Goal: Task Accomplishment & Management: Use online tool/utility

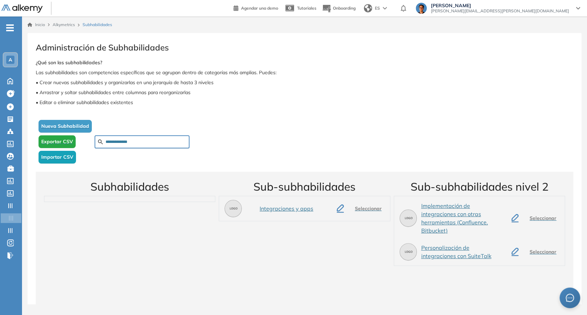
click at [66, 156] on span "Importar CSV" at bounding box center [57, 157] width 32 height 7
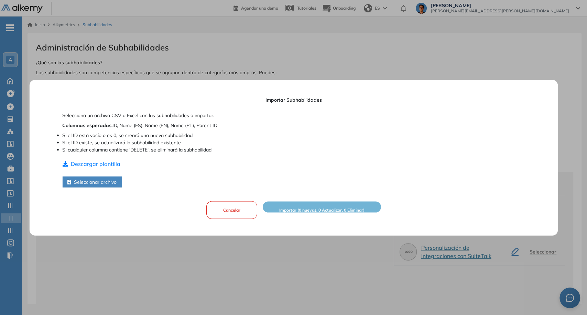
click at [82, 185] on button "Seleccionar archivo" at bounding box center [92, 181] width 60 height 11
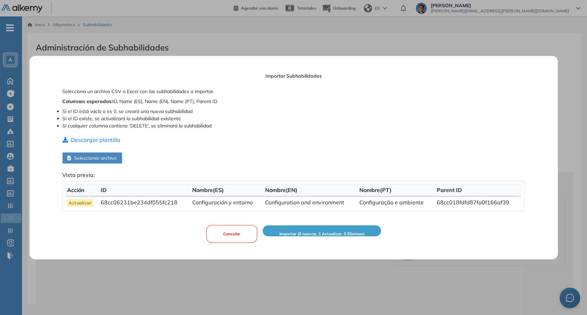
click at [326, 233] on span "Importar (0 nuevas, 1 Actualizar, 0 Eliminar)" at bounding box center [321, 234] width 85 height 7
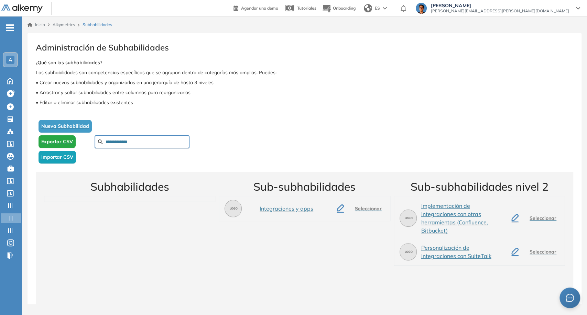
click at [62, 160] on span "Importar CSV" at bounding box center [57, 157] width 32 height 7
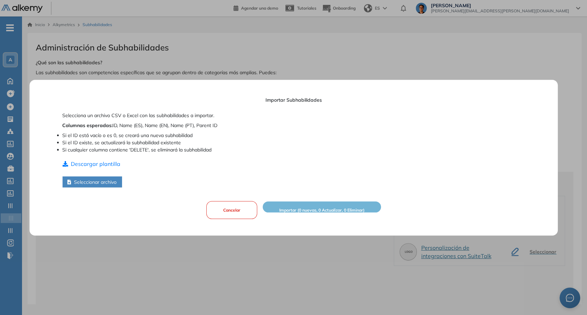
click at [96, 184] on button "Seleccionar archivo" at bounding box center [92, 181] width 60 height 11
click at [247, 208] on button "Cancelar" at bounding box center [231, 210] width 51 height 18
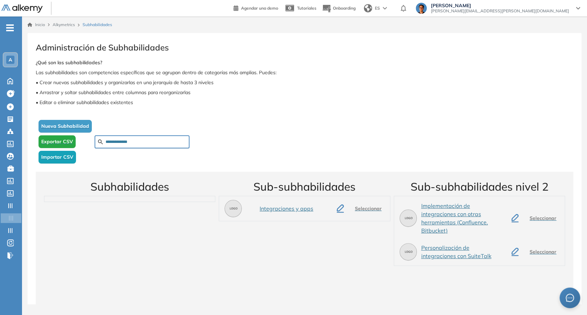
click at [133, 144] on input "**********" at bounding box center [146, 142] width 81 height 6
paste input "**********"
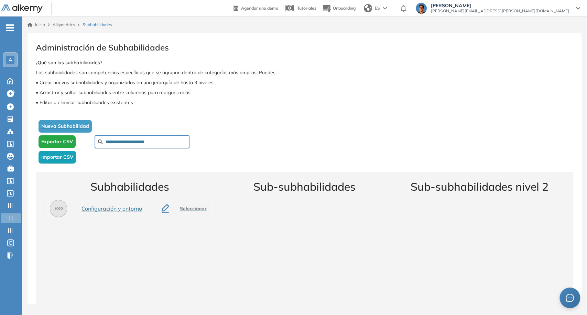
type input "**********"
click at [166, 210] on icon "button" at bounding box center [165, 208] width 7 height 7
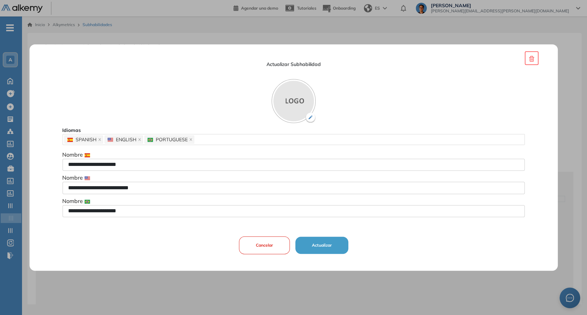
click at [329, 242] on button "Actualizar" at bounding box center [321, 245] width 53 height 17
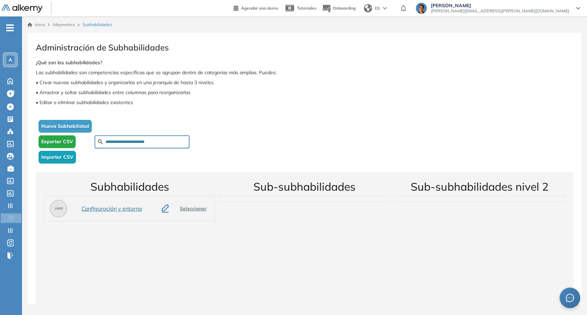
click at [65, 155] on span "Importar CSV" at bounding box center [57, 157] width 32 height 7
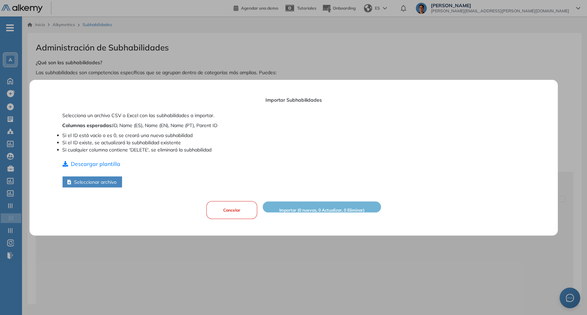
click at [103, 184] on button "Seleccionar archivo" at bounding box center [92, 181] width 60 height 11
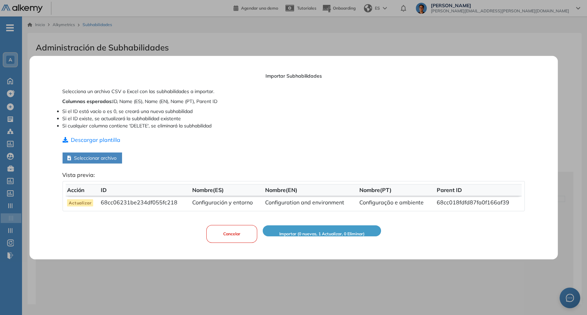
click at [320, 232] on span "Importar (0 nuevas, 1 Actualizar, 0 Eliminar)" at bounding box center [321, 234] width 85 height 7
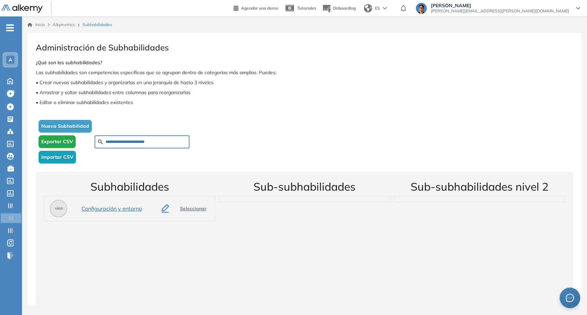
click at [71, 158] on span "Importar CSV" at bounding box center [57, 157] width 32 height 7
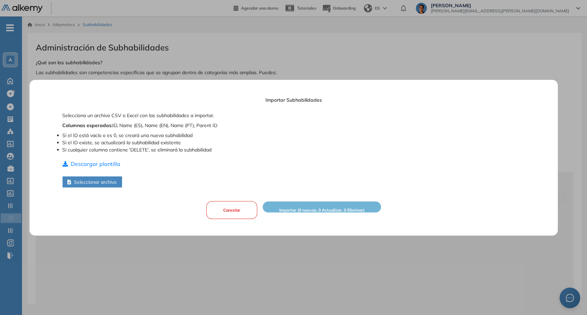
click at [118, 180] on button "Seleccionar archivo" at bounding box center [92, 181] width 60 height 11
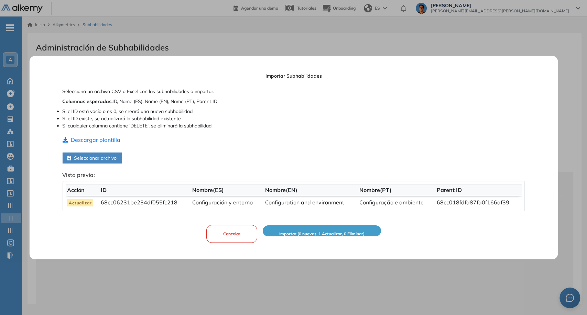
click at [287, 230] on button "Importar (0 nuevas, 1 Actualizar, 0 Eliminar)" at bounding box center [321, 231] width 118 height 11
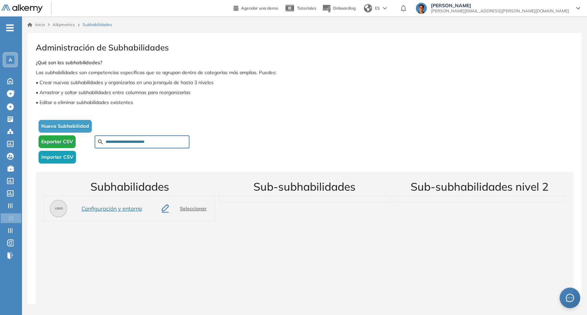
click at [71, 157] on span "Importar CSV" at bounding box center [57, 157] width 32 height 7
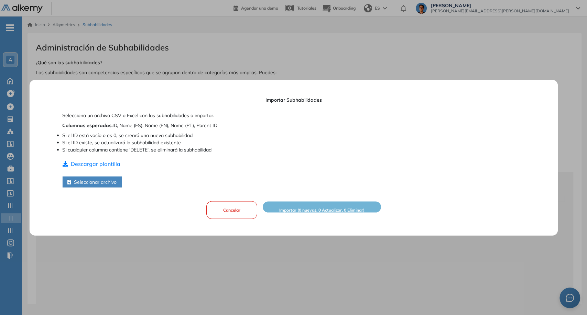
click at [104, 184] on button "Seleccionar archivo" at bounding box center [92, 181] width 60 height 11
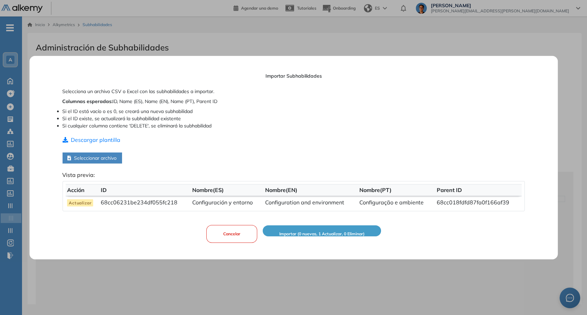
click at [313, 229] on button "Importar (0 nuevas, 1 Actualizar, 0 Eliminar)" at bounding box center [321, 231] width 118 height 11
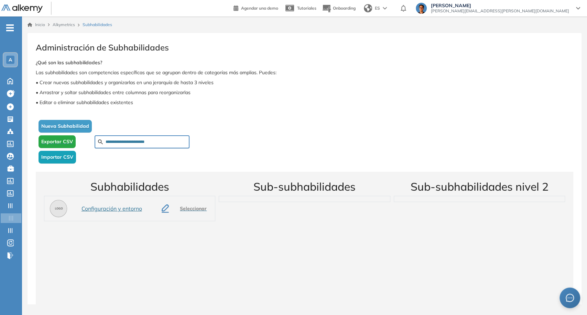
click at [154, 144] on input "**********" at bounding box center [146, 142] width 81 height 6
type input "**********"
drag, startPoint x: 137, startPoint y: 147, endPoint x: 135, endPoint y: 143, distance: 4.3
click at [137, 146] on div at bounding box center [142, 142] width 95 height 13
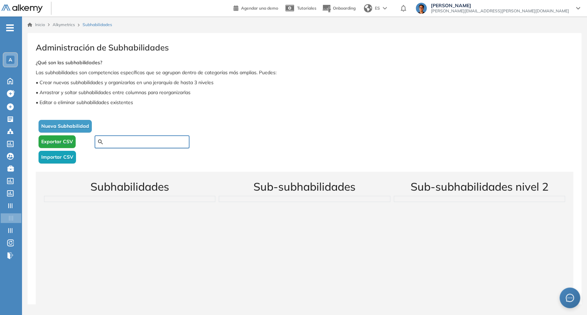
click at [135, 143] on input "text" at bounding box center [146, 142] width 81 height 6
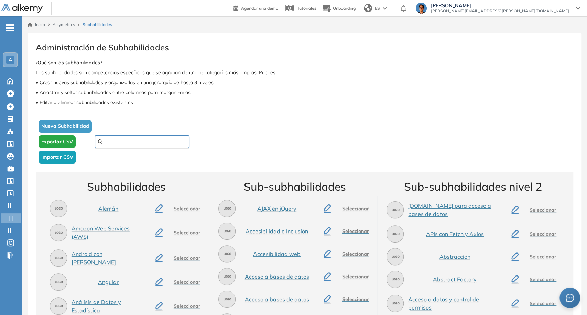
click at [135, 143] on input "text" at bounding box center [146, 142] width 81 height 6
type input "*"
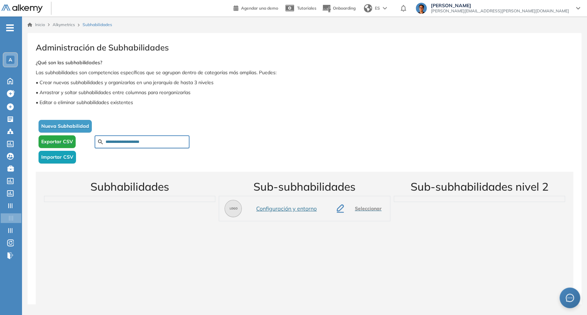
click at [70, 155] on span "Importar CSV" at bounding box center [57, 157] width 32 height 7
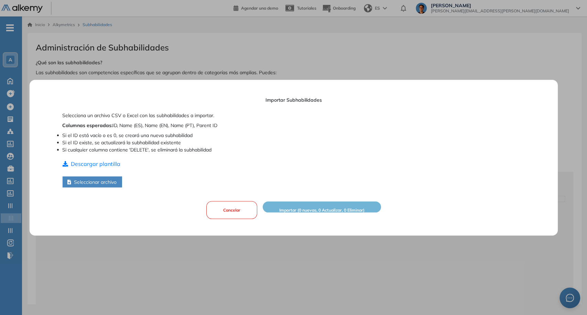
click at [103, 185] on button "Seleccionar archivo" at bounding box center [92, 181] width 60 height 11
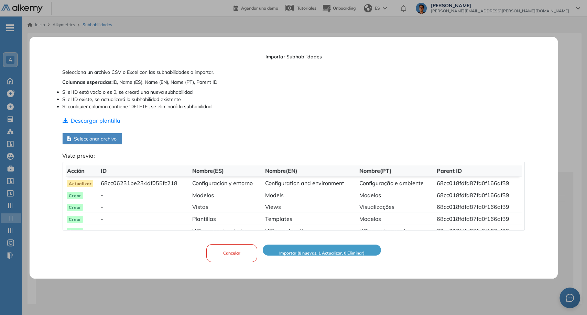
click at [284, 251] on span "Importar (8 nuevas, 1 Actualizar, 0 Eliminar)" at bounding box center [321, 253] width 85 height 7
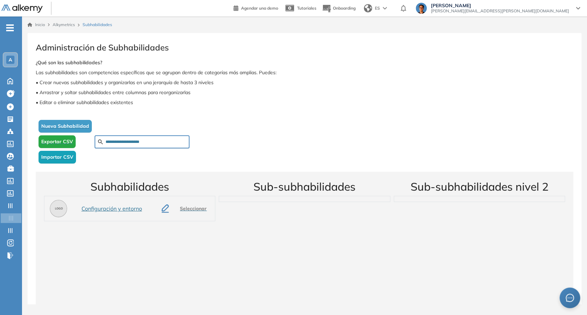
click at [73, 161] on button "Importar CSV" at bounding box center [57, 157] width 37 height 13
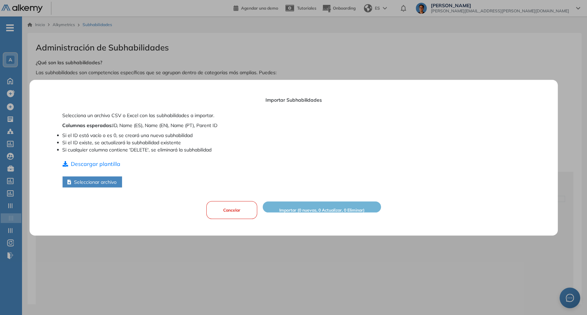
click at [106, 185] on button "Seleccionar archivo" at bounding box center [92, 181] width 60 height 11
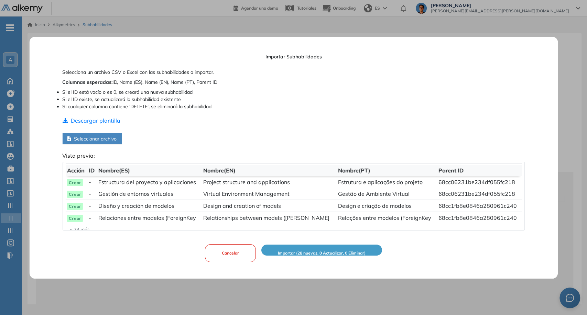
scroll to position [19, 0]
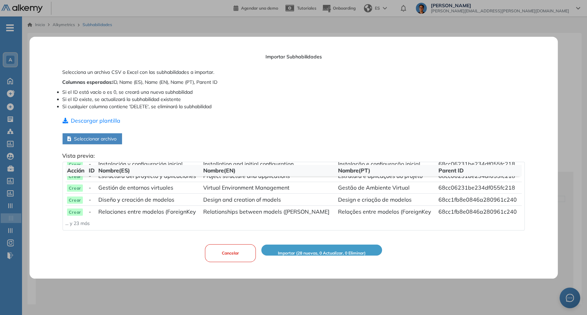
click at [329, 252] on span "Importar (28 nuevas, 0 Actualizar, 0 Eliminar)" at bounding box center [322, 253] width 88 height 7
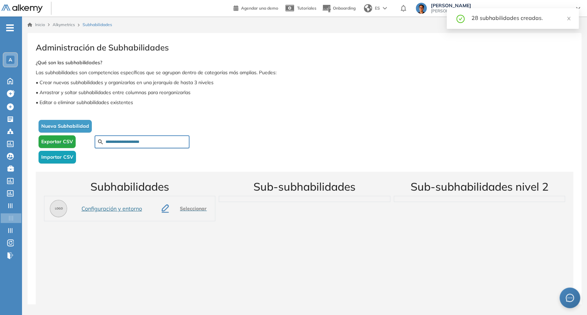
click at [181, 141] on input "**********" at bounding box center [146, 142] width 81 height 6
paste input "**********"
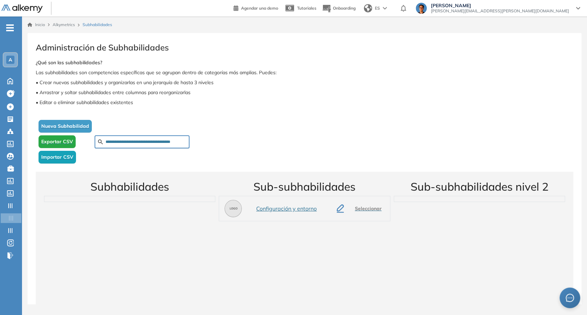
click at [457, 107] on span "Las subhabilidades son competencias específicas que se agrupan dentro de catego…" at bounding box center [305, 89] width 538 height 40
click at [181, 141] on input "**********" at bounding box center [146, 142] width 81 height 6
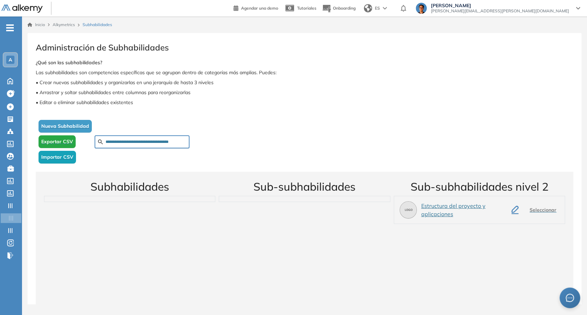
type input "**********"
click at [61, 142] on span "Exportar CSV" at bounding box center [57, 141] width 32 height 7
click at [71, 155] on span "Importar CSV" at bounding box center [57, 157] width 32 height 7
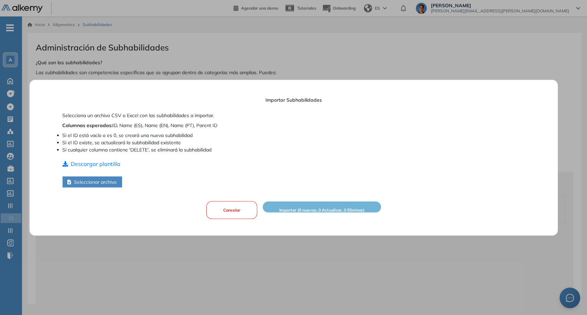
click at [103, 181] on button "Seleccionar archivo" at bounding box center [92, 181] width 60 height 11
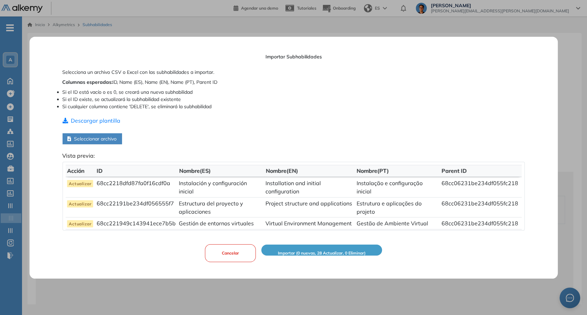
click at [321, 249] on button "Importar (0 nuevas, 28 Actualizar, 0 Eliminar)" at bounding box center [321, 250] width 121 height 11
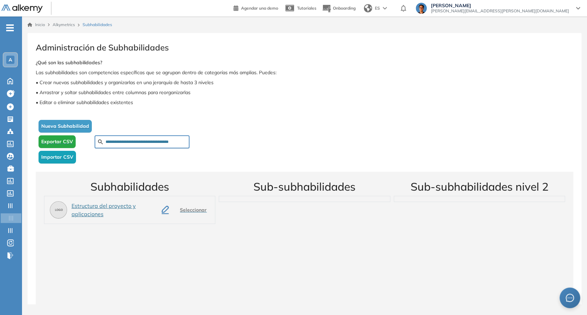
click at [69, 157] on span "Importar CSV" at bounding box center [57, 157] width 32 height 7
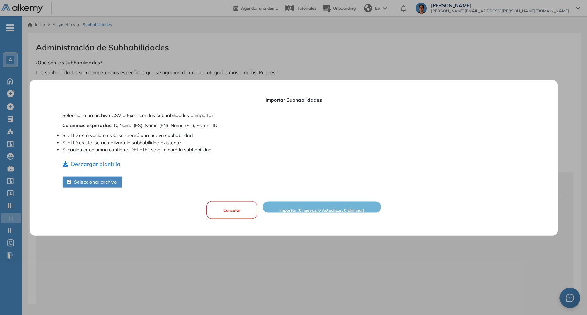
click at [106, 182] on button "Seleccionar archivo" at bounding box center [92, 181] width 60 height 11
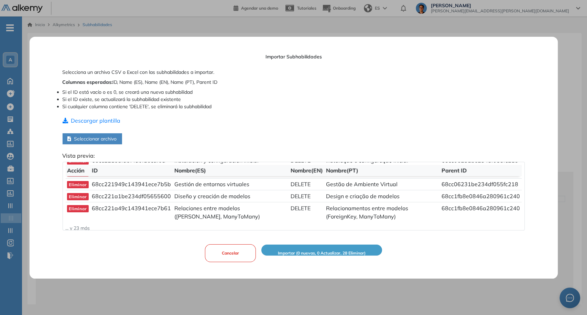
scroll to position [35, 0]
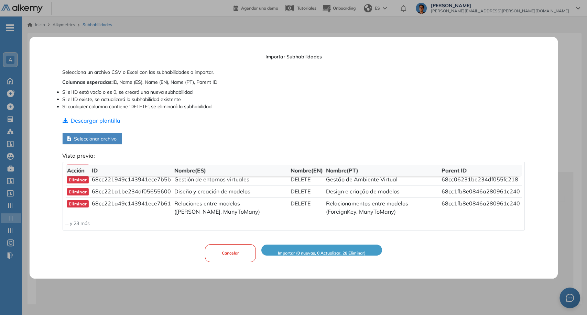
click at [316, 253] on span "Importar (0 nuevas, 0 Actualizar, 28 Eliminar)" at bounding box center [322, 253] width 88 height 7
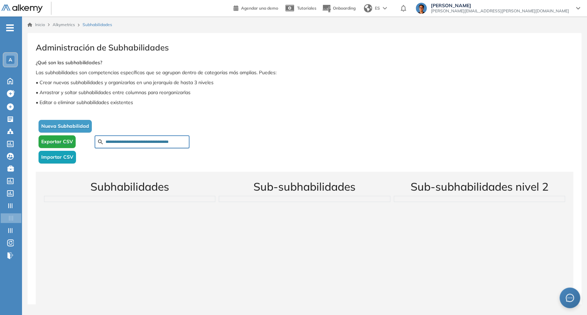
click at [66, 158] on span "Importar CSV" at bounding box center [57, 157] width 32 height 7
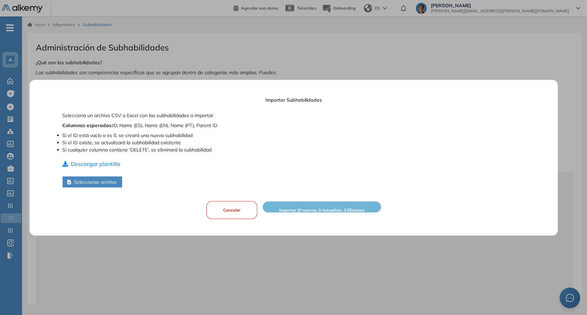
click at [94, 182] on button "Seleccionar archivo" at bounding box center [92, 181] width 60 height 11
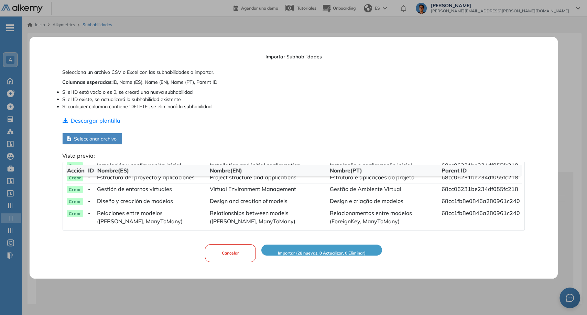
scroll to position [27, 0]
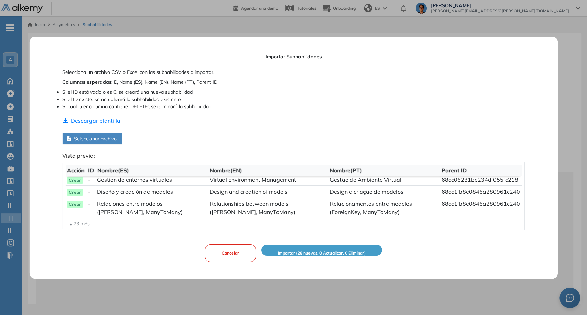
click at [331, 249] on button "Importar (28 nuevas, 0 Actualizar, 0 Eliminar)" at bounding box center [321, 250] width 121 height 11
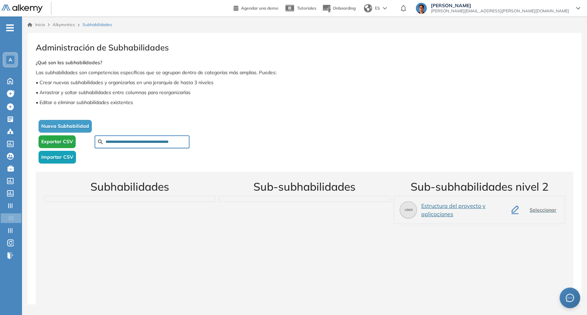
click at [53, 146] on button "Exportar CSV" at bounding box center [57, 142] width 37 height 13
